Goal: Information Seeking & Learning: Learn about a topic

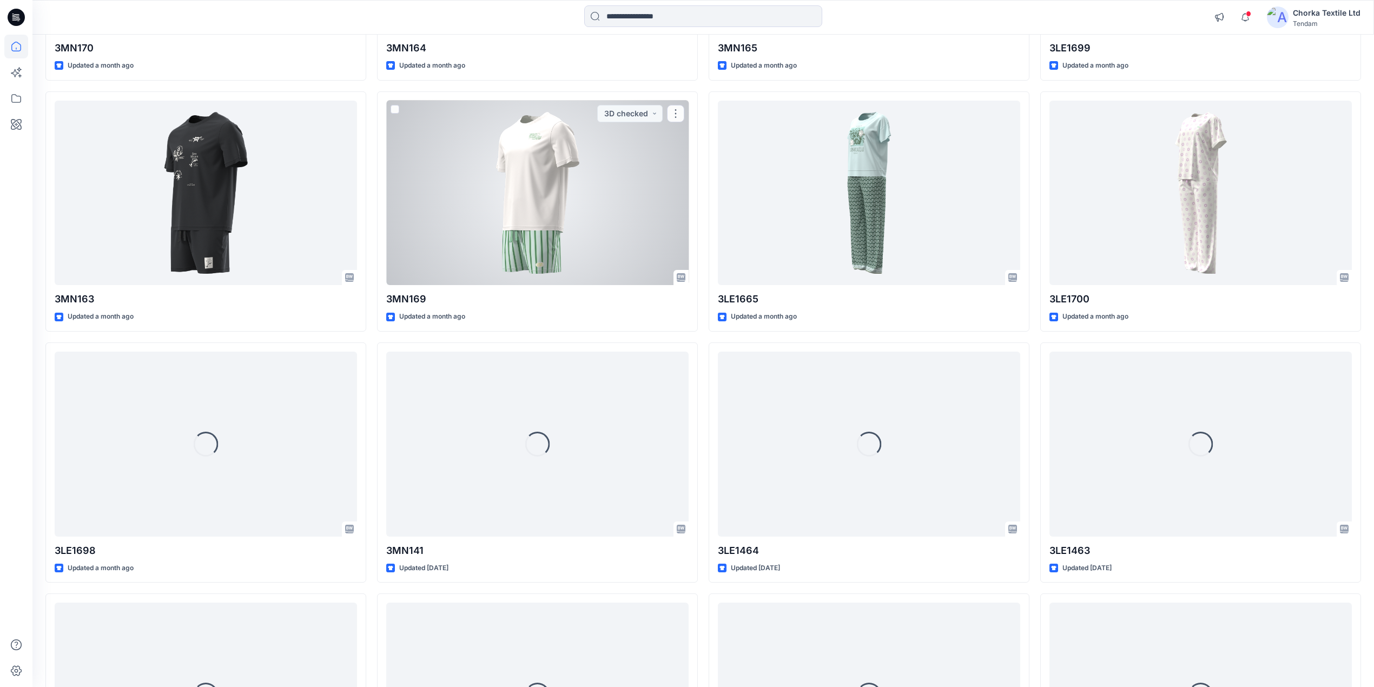
scroll to position [693, 0]
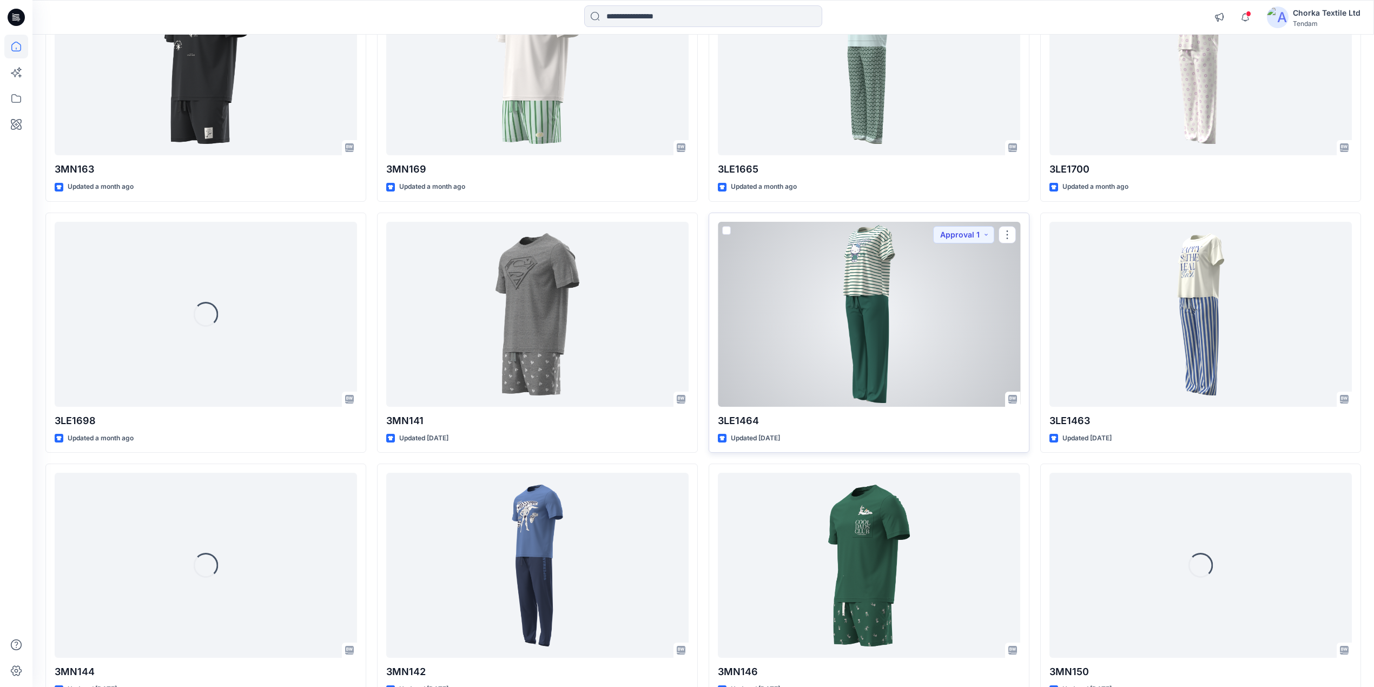
click at [827, 312] on div at bounding box center [869, 314] width 302 height 185
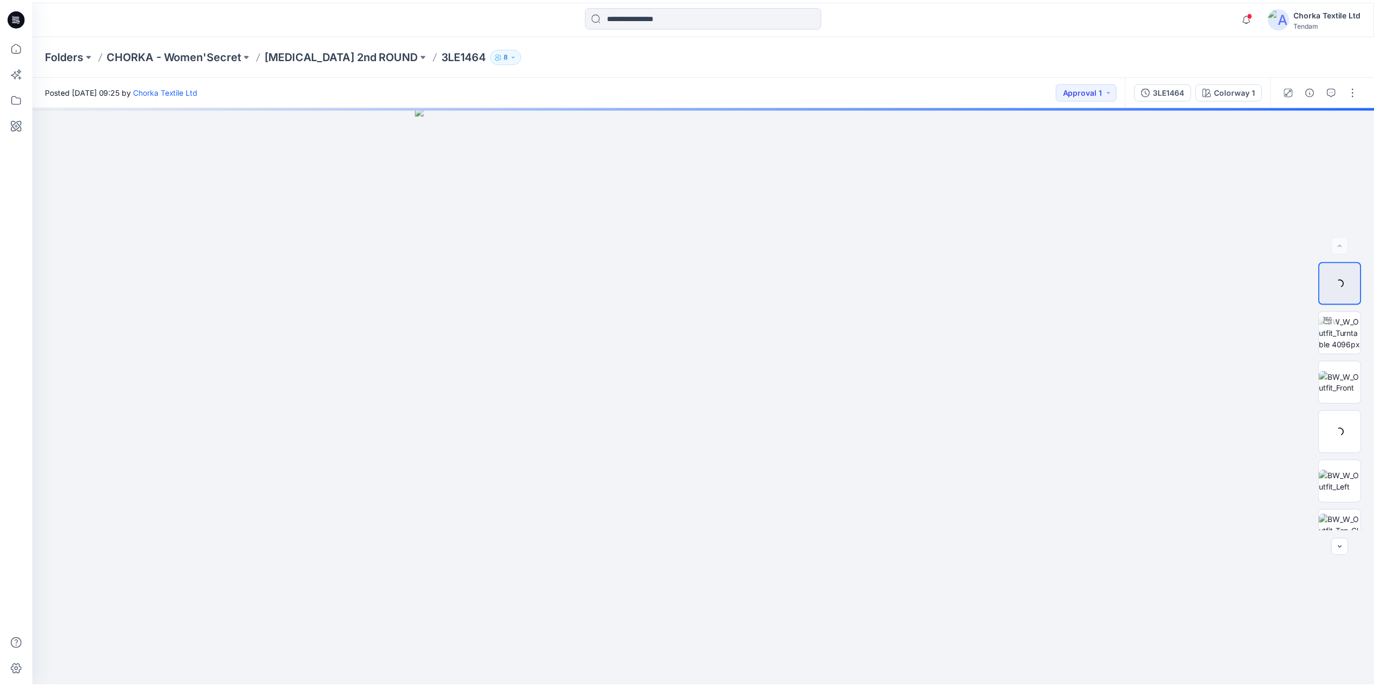
scroll to position [693, 0]
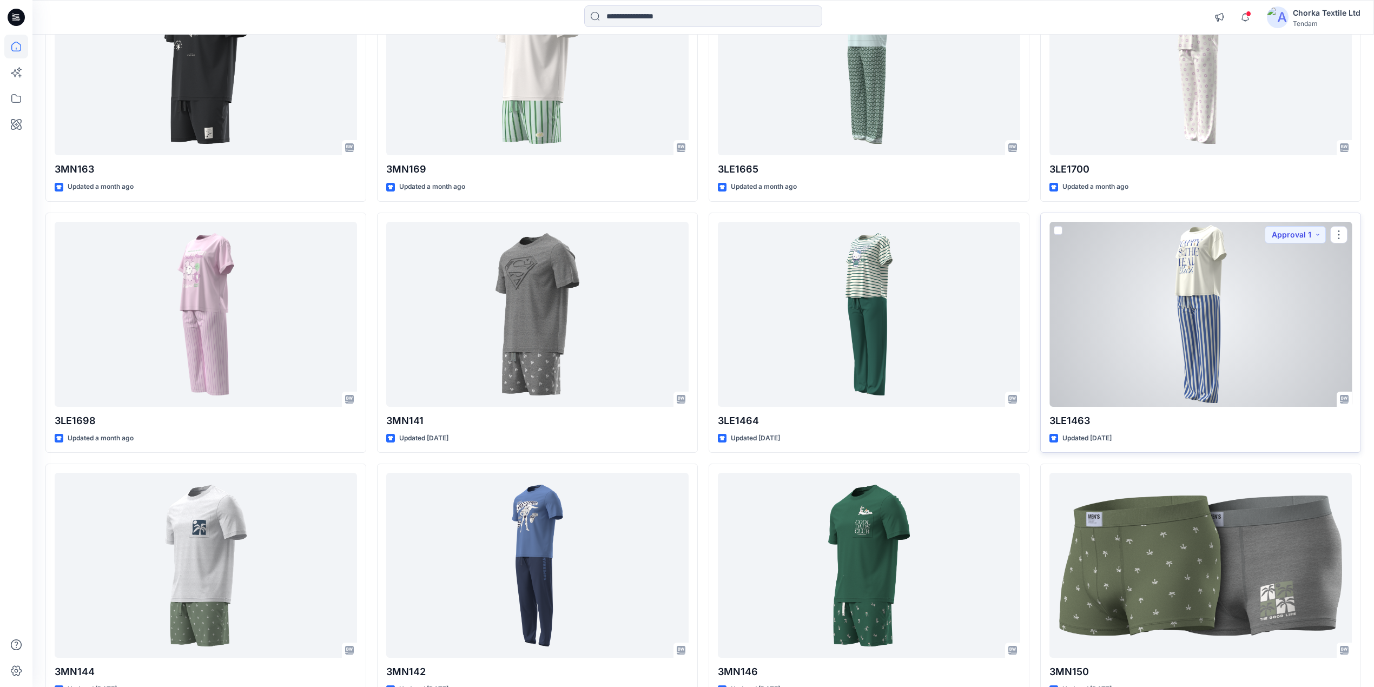
click at [1189, 312] on div at bounding box center [1201, 314] width 302 height 185
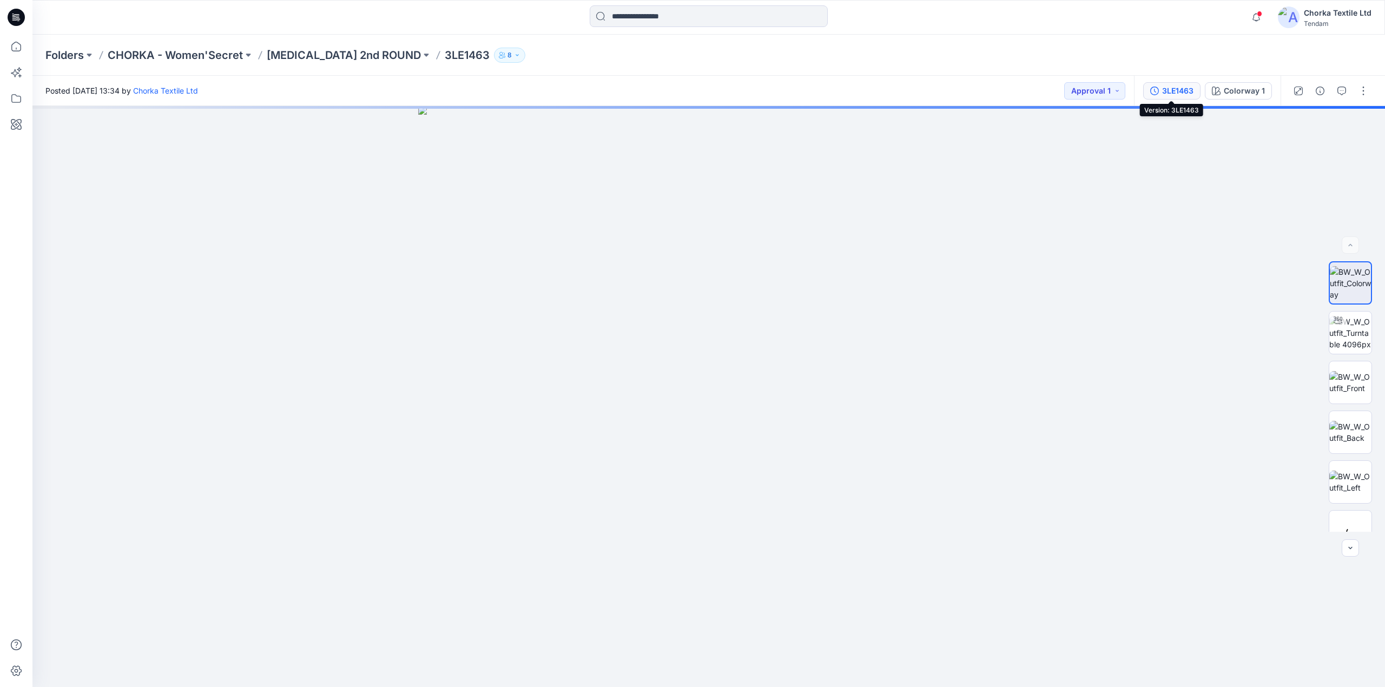
click at [1184, 87] on div "3LE1463" at bounding box center [1177, 91] width 31 height 12
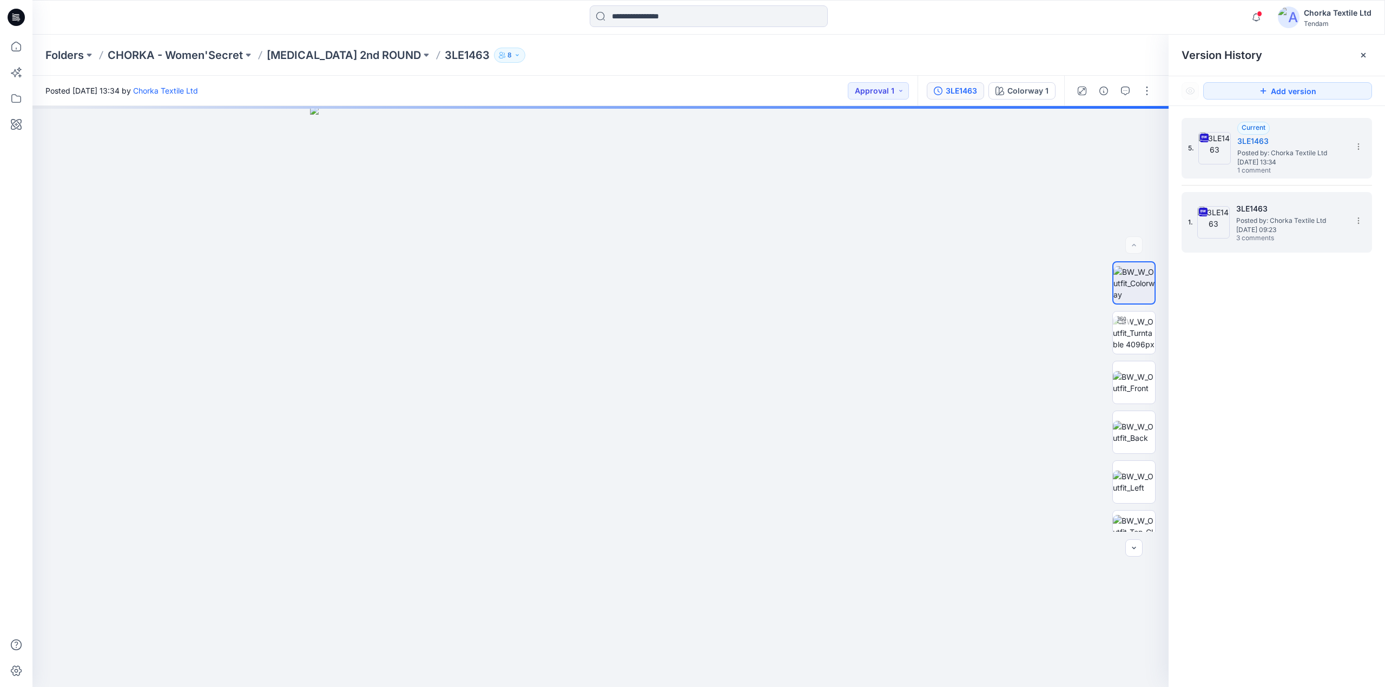
click at [1259, 230] on span "[DATE] 09:23" at bounding box center [1290, 230] width 108 height 8
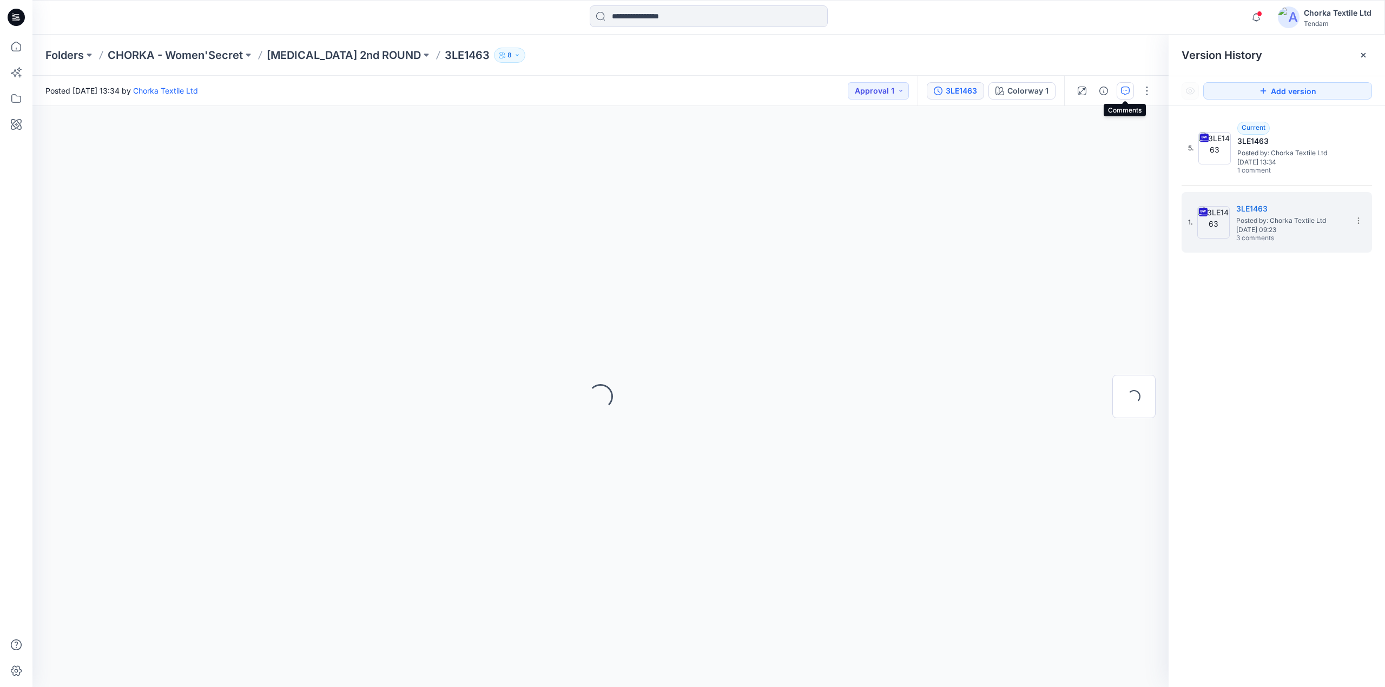
click at [1119, 91] on button "button" at bounding box center [1125, 90] width 17 height 17
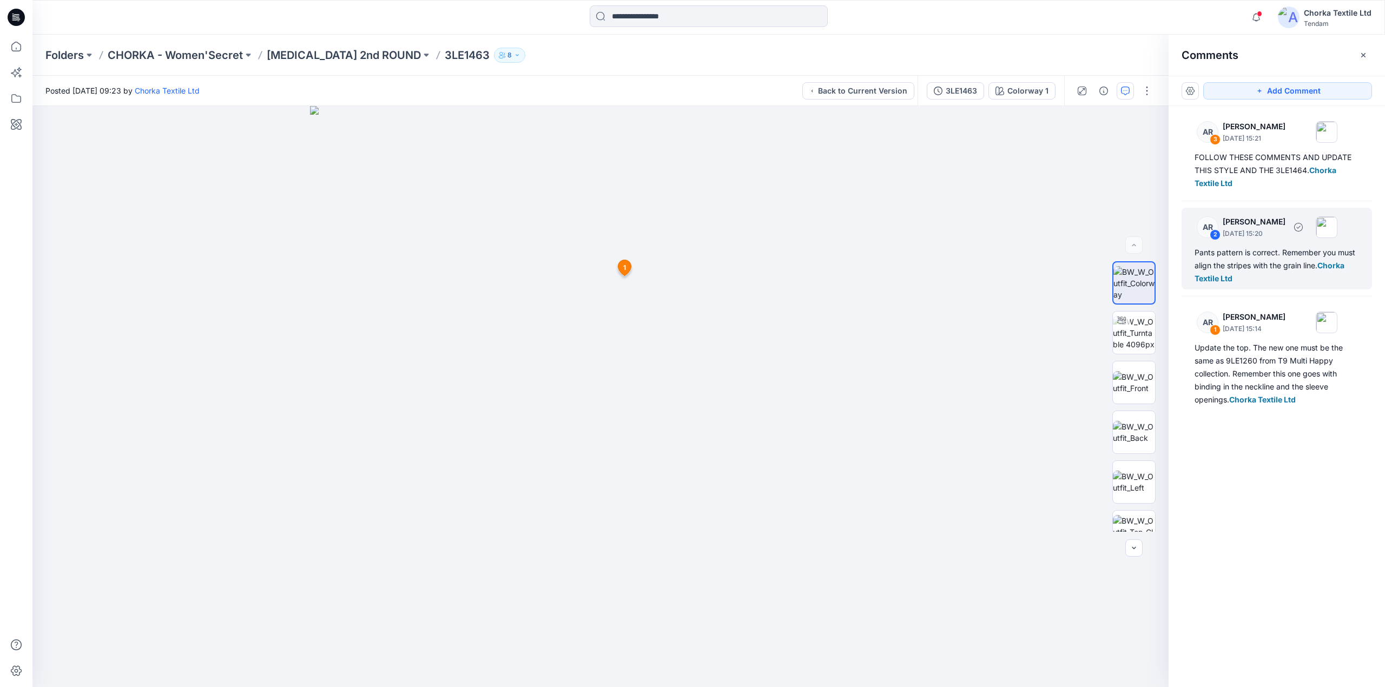
click at [1256, 253] on div "Pants pattern is correct. Remember you must align the stripes with the grain li…" at bounding box center [1277, 265] width 164 height 39
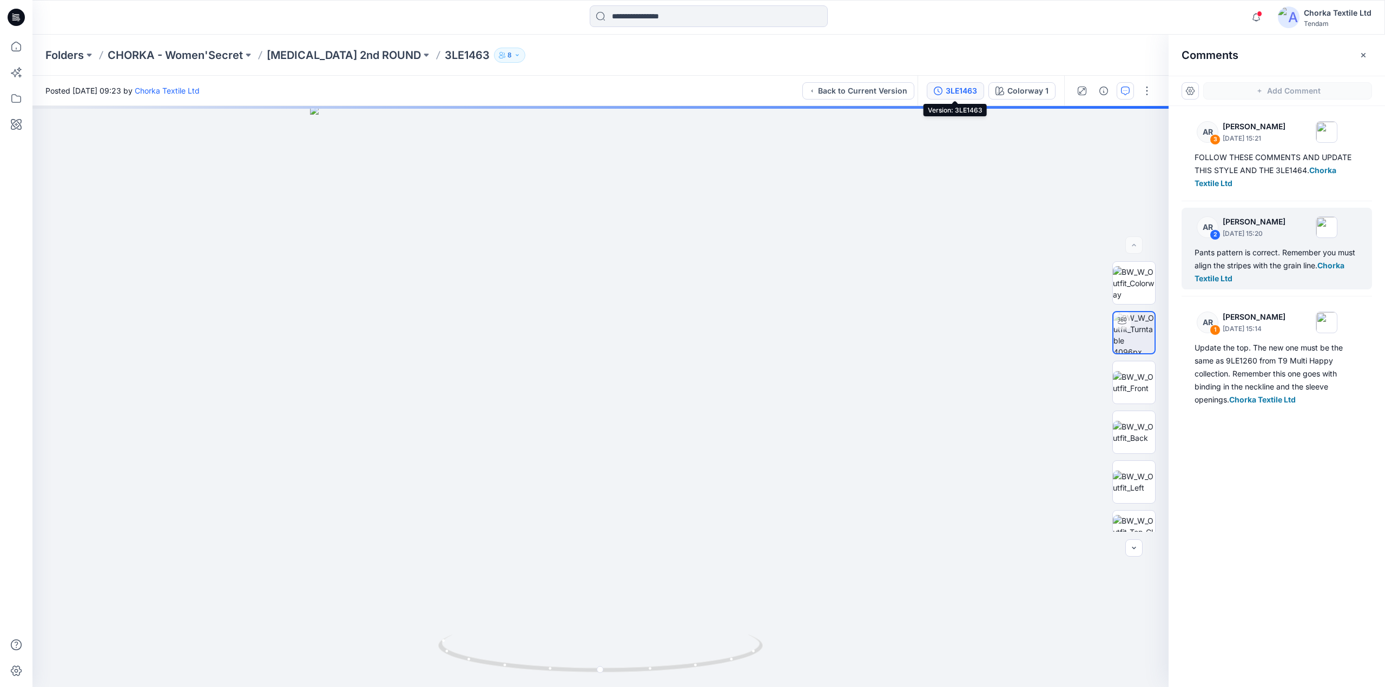
click at [960, 88] on div "3LE1463" at bounding box center [961, 91] width 31 height 12
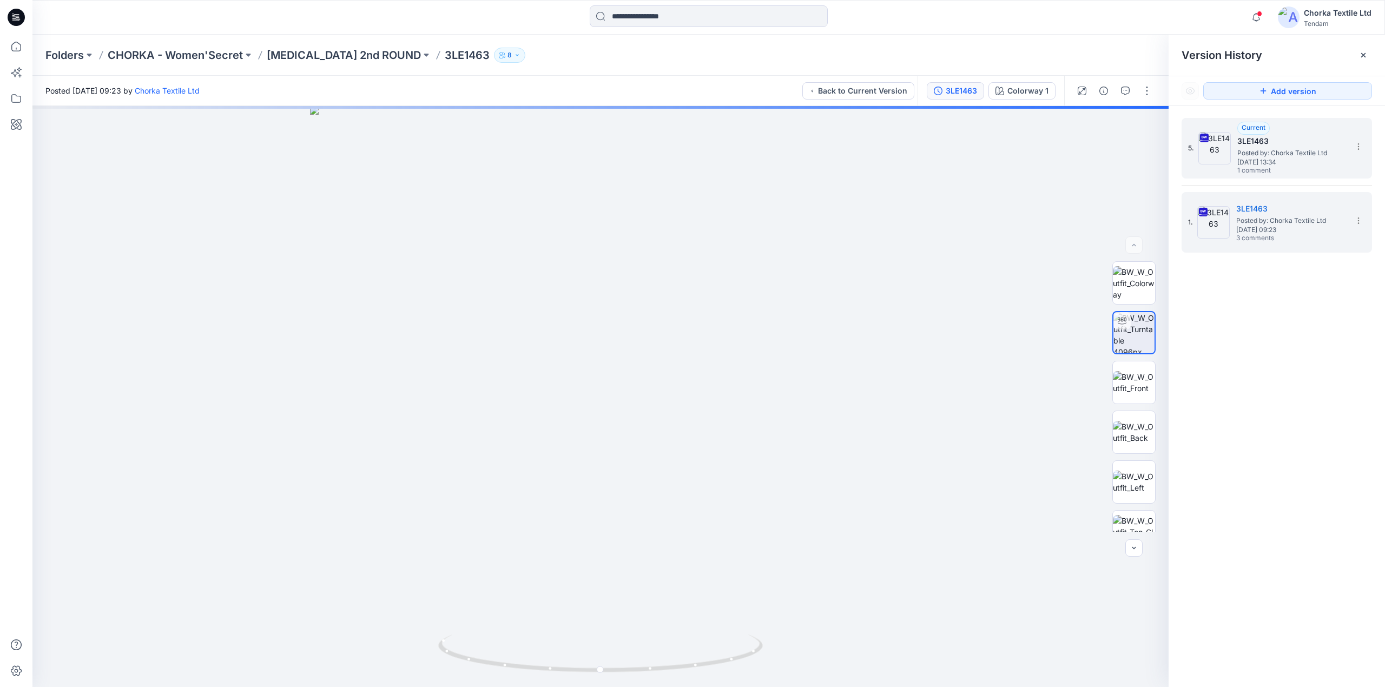
click at [1252, 154] on span "Posted by: Chorka Textile Ltd" at bounding box center [1291, 153] width 108 height 11
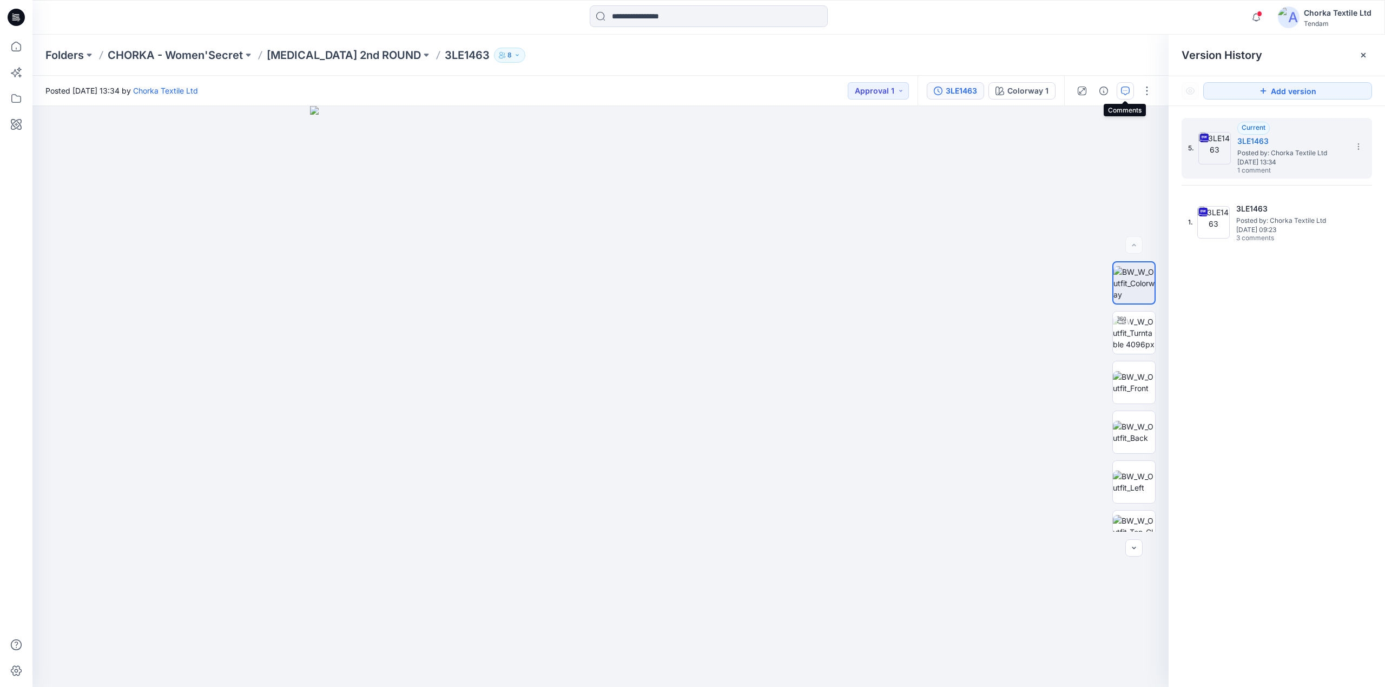
click at [1124, 92] on icon "button" at bounding box center [1125, 91] width 9 height 9
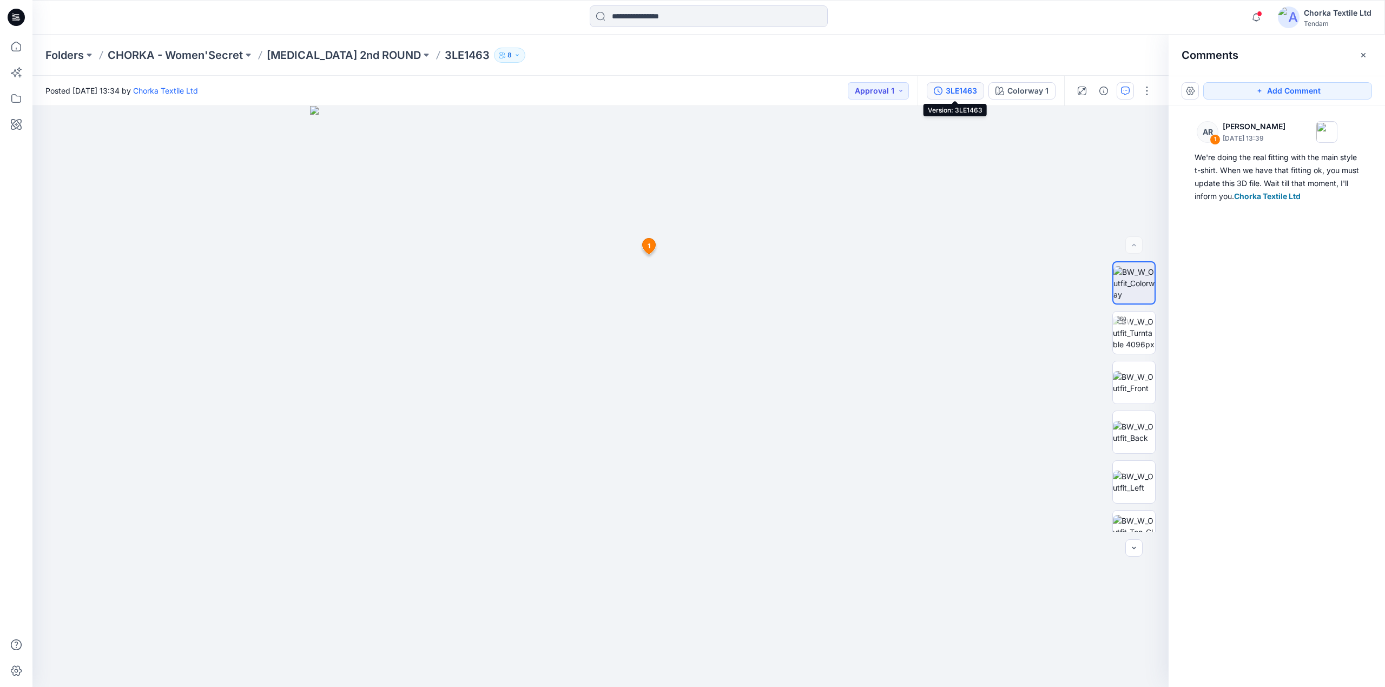
click at [957, 92] on div "3LE1463" at bounding box center [961, 91] width 31 height 12
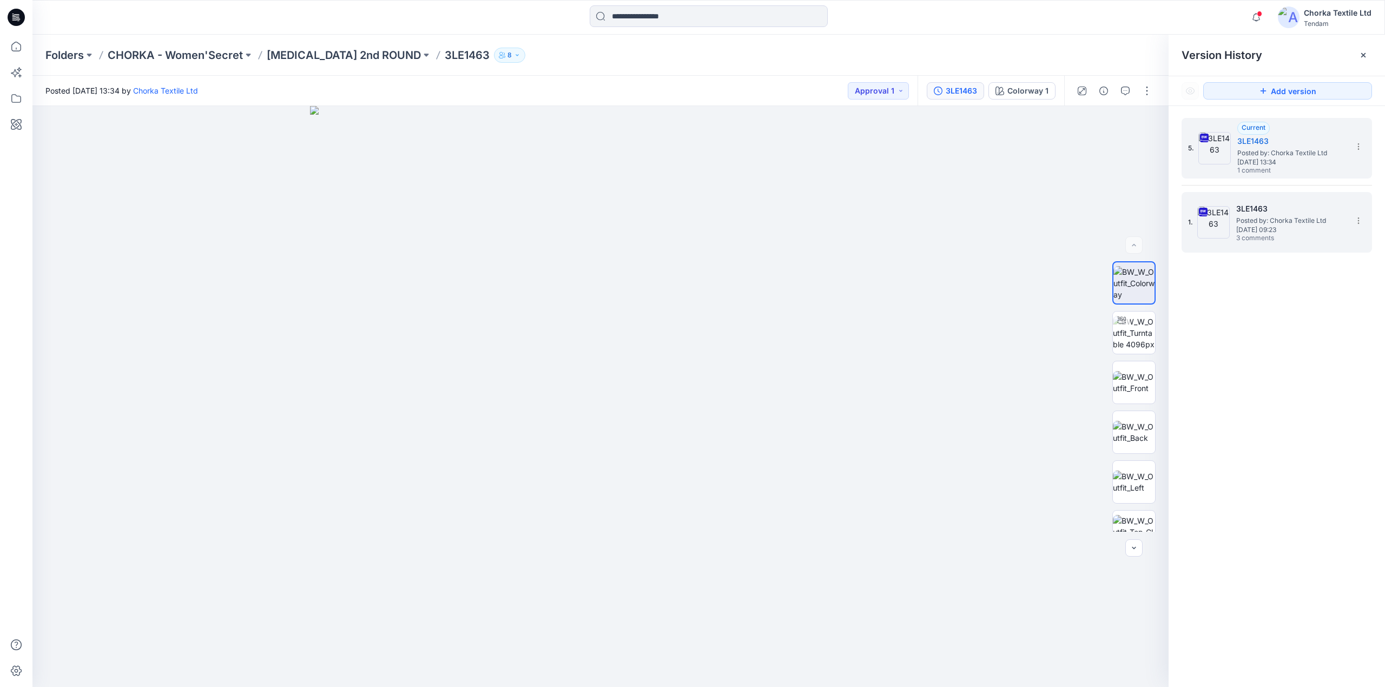
click at [1262, 214] on h5 "3LE1463" at bounding box center [1290, 208] width 108 height 13
click at [1119, 87] on button "button" at bounding box center [1125, 90] width 17 height 17
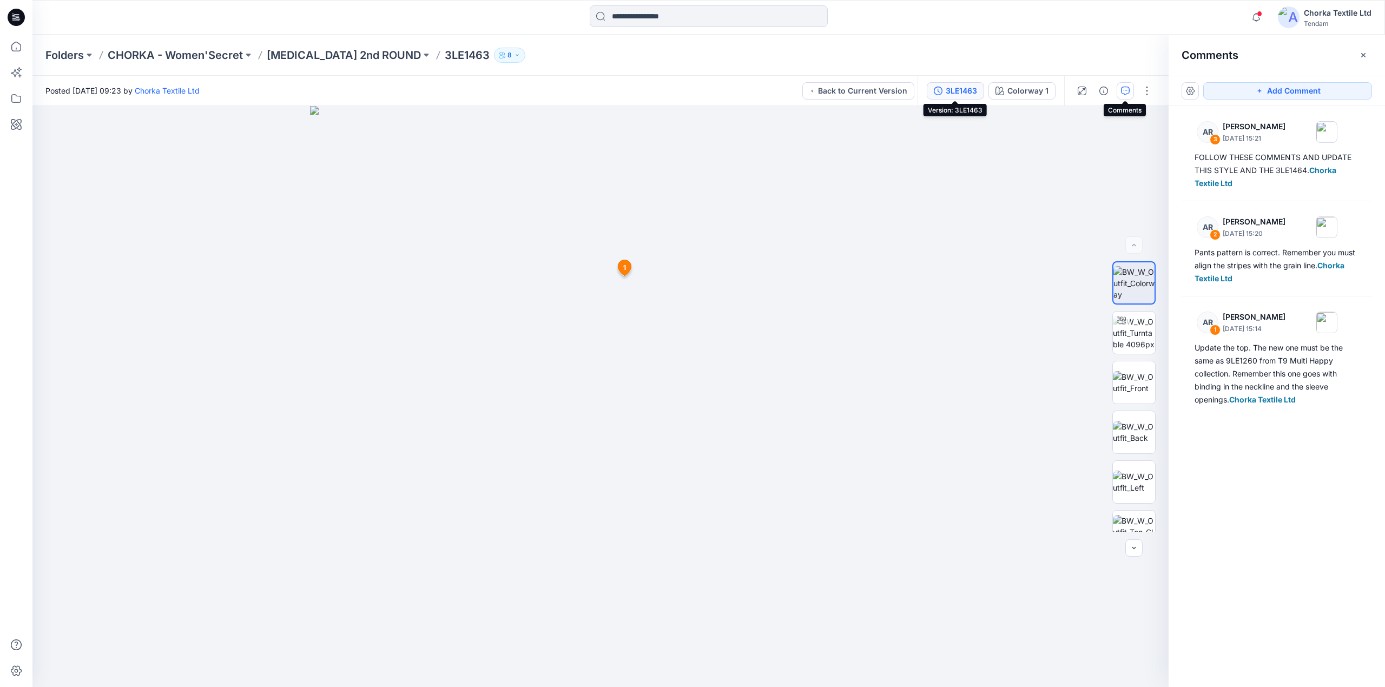
click at [953, 90] on div "3LE1463" at bounding box center [961, 91] width 31 height 12
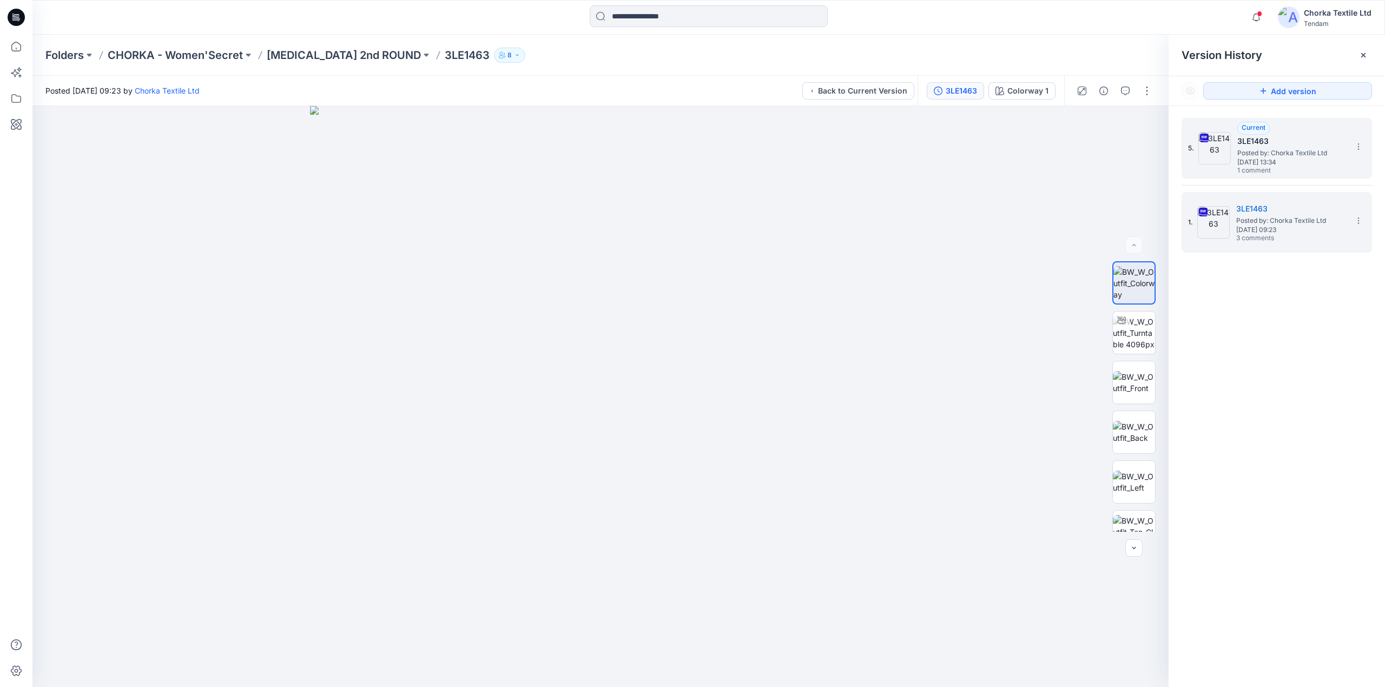
click at [1282, 160] on span "[DATE] 13:34" at bounding box center [1291, 163] width 108 height 8
click at [1127, 89] on icon "button" at bounding box center [1125, 91] width 9 height 9
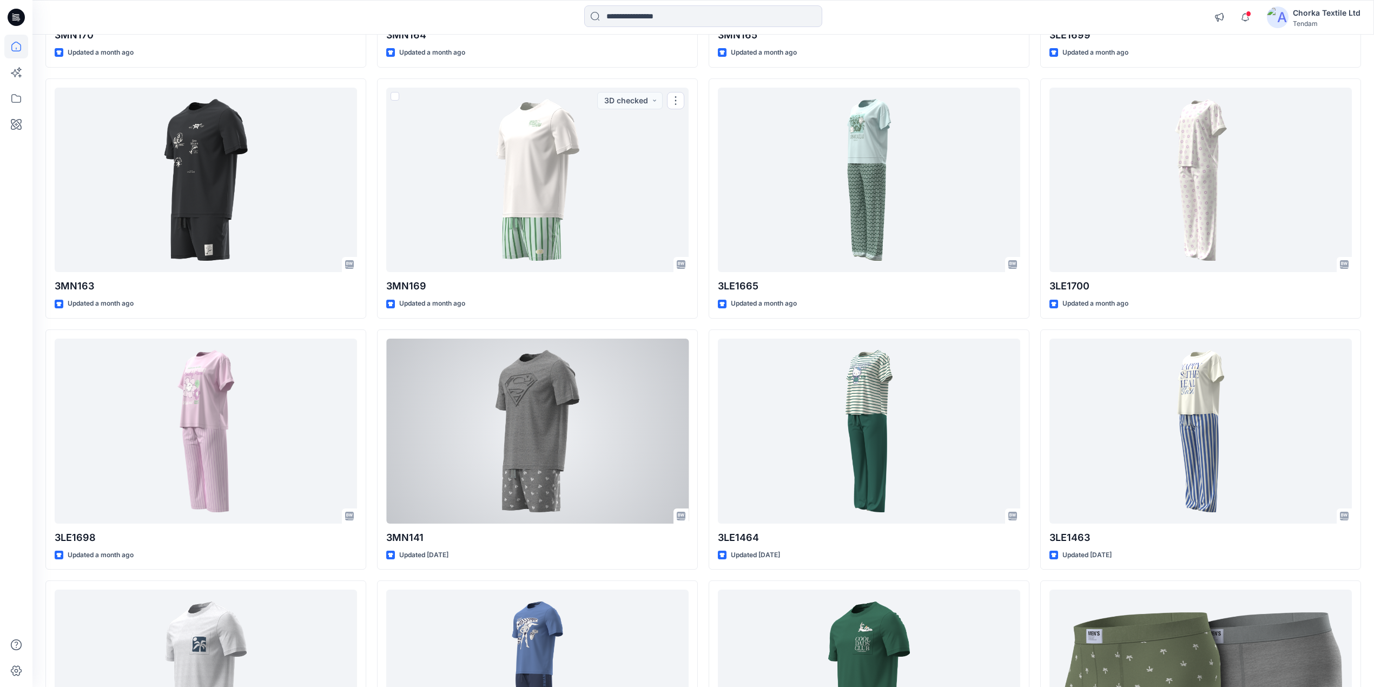
scroll to position [649, 0]
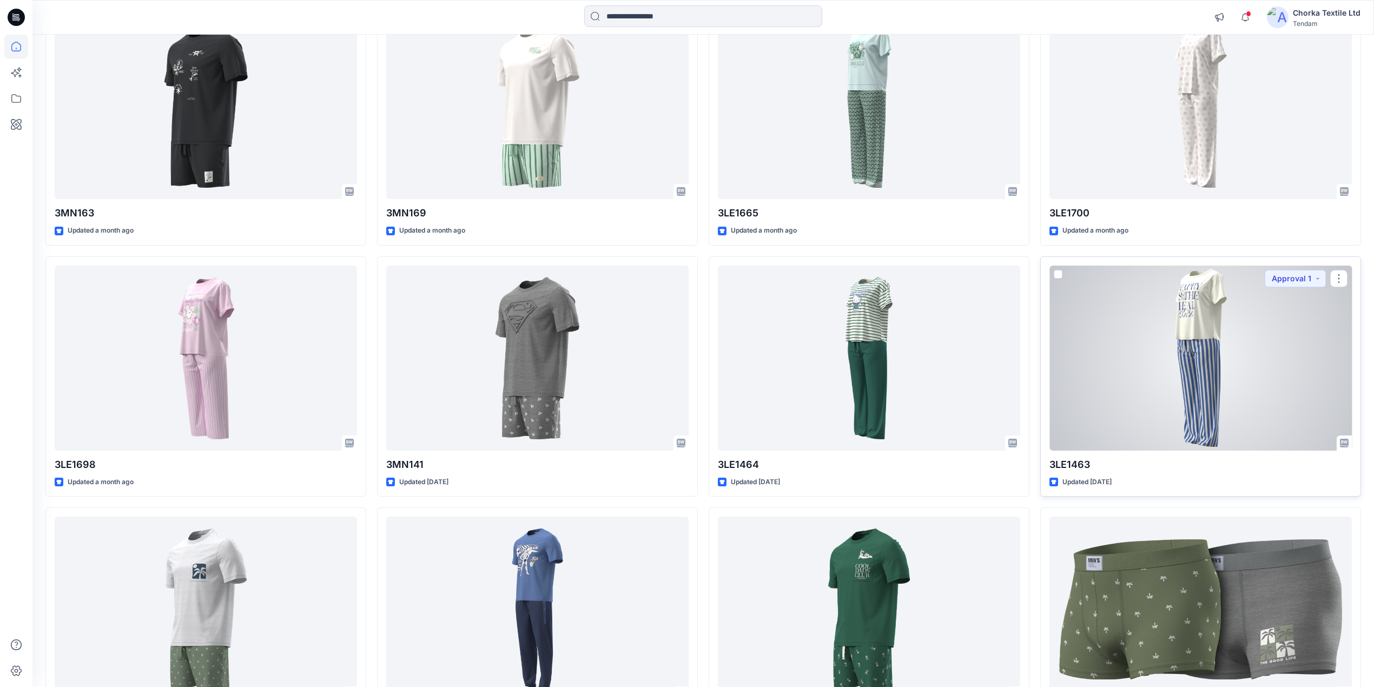
click at [1171, 345] on div at bounding box center [1201, 358] width 302 height 185
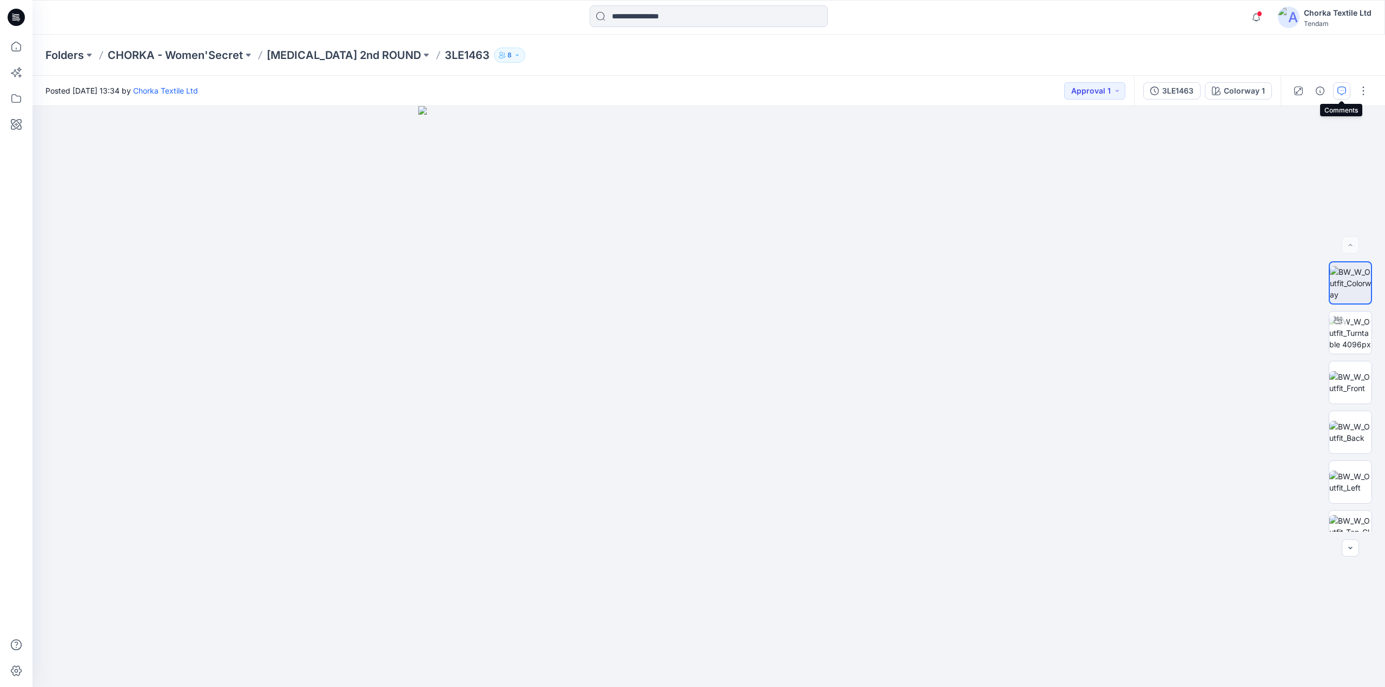
click at [1340, 91] on icon "button" at bounding box center [1341, 91] width 9 height 9
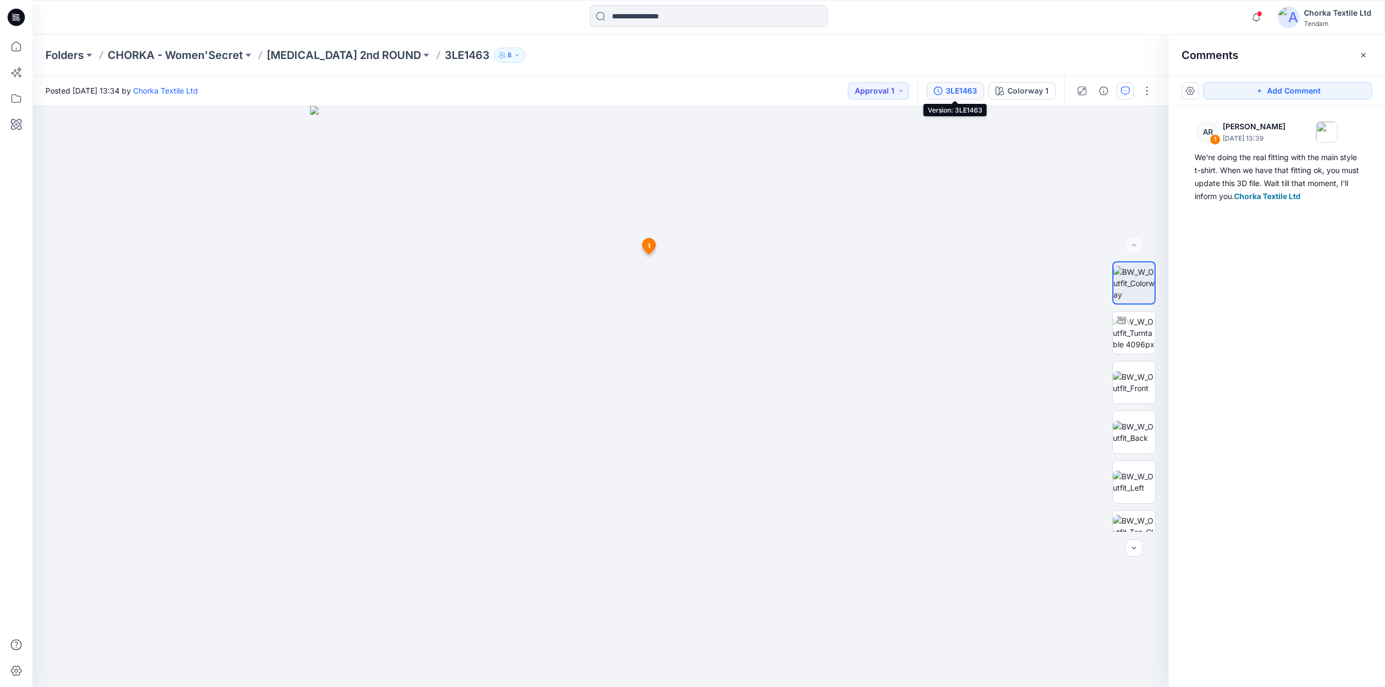
click at [959, 89] on div "3LE1463" at bounding box center [961, 91] width 31 height 12
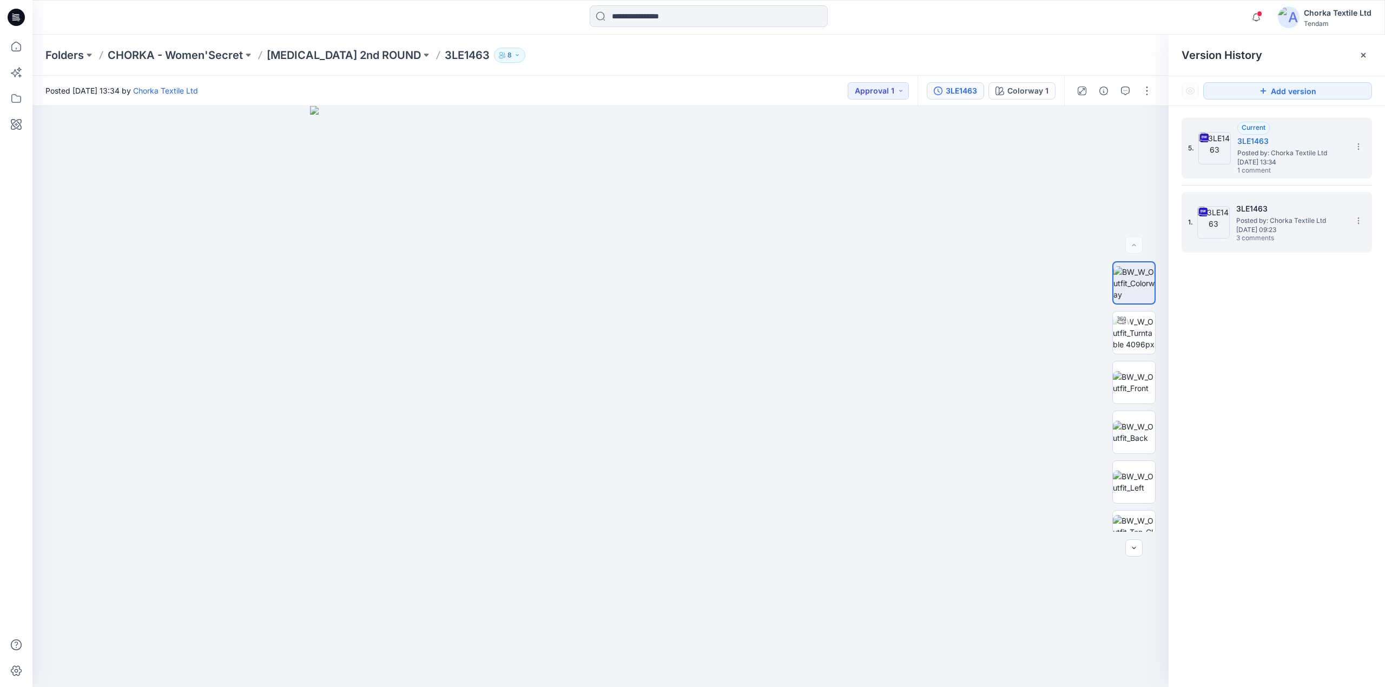
click at [1297, 227] on span "[DATE] 09:23" at bounding box center [1290, 230] width 108 height 8
click at [1124, 91] on icon "button" at bounding box center [1125, 91] width 9 height 9
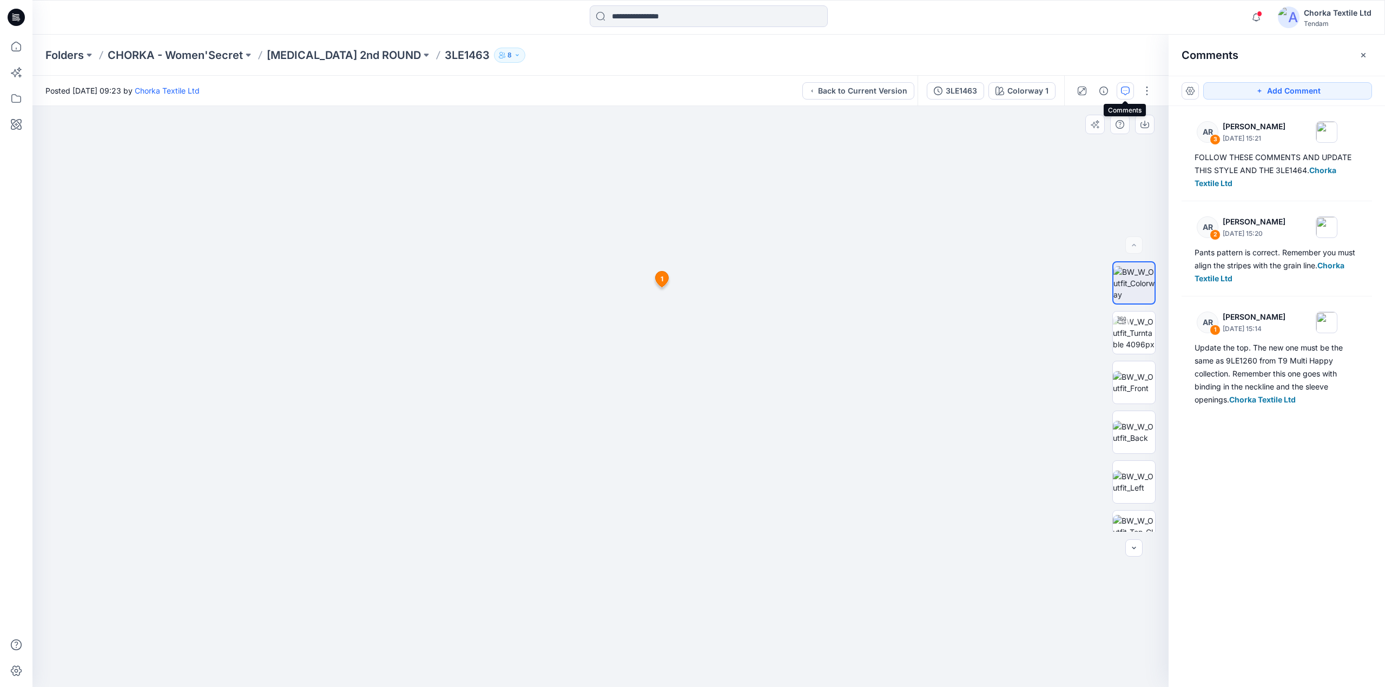
drag, startPoint x: 620, startPoint y: 272, endPoint x: 629, endPoint y: 393, distance: 121.5
click at [633, 397] on img at bounding box center [611, 305] width 1249 height 764
click at [1137, 332] on img at bounding box center [1134, 333] width 42 height 34
drag, startPoint x: 618, startPoint y: 262, endPoint x: 643, endPoint y: 439, distance: 179.2
click at [643, 439] on img at bounding box center [631, 199] width 1782 height 977
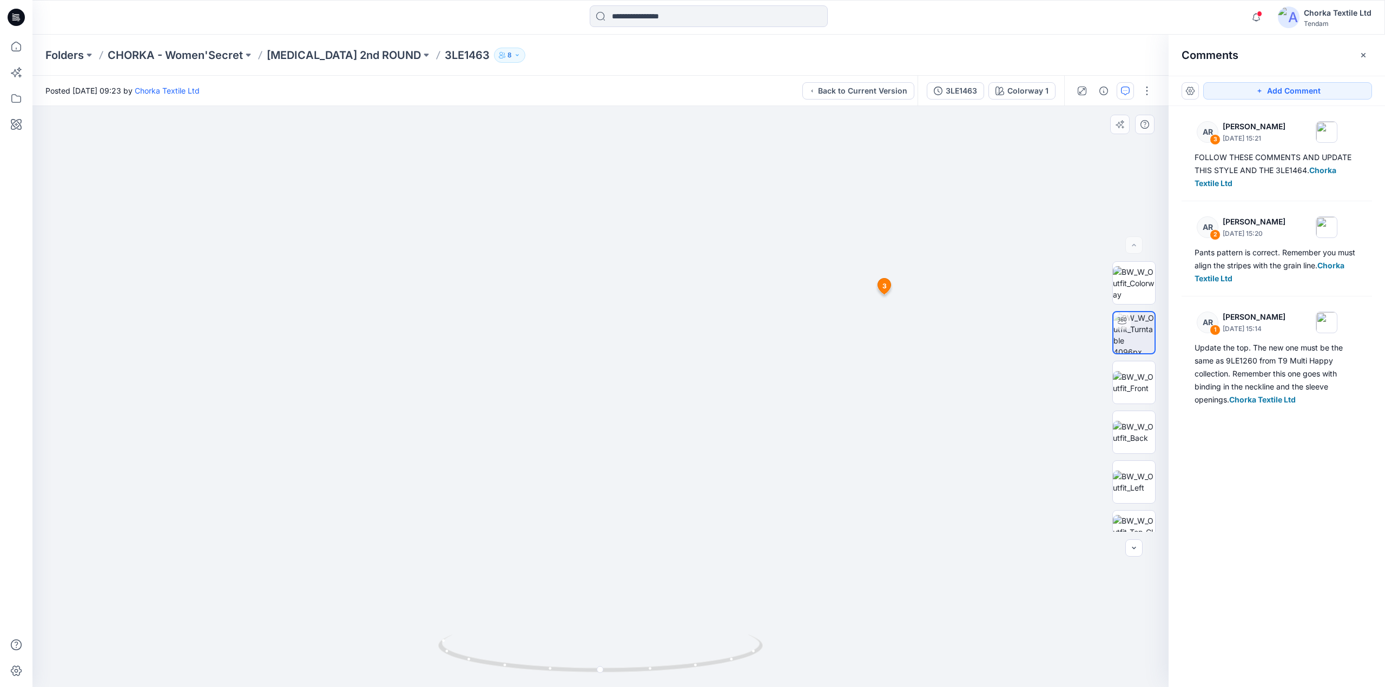
drag, startPoint x: 622, startPoint y: 381, endPoint x: 604, endPoint y: 436, distance: 57.0
click at [604, 436] on img at bounding box center [581, 271] width 1782 height 833
click at [642, 366] on img at bounding box center [586, 280] width 1782 height 816
